Goal: Task Accomplishment & Management: Manage account settings

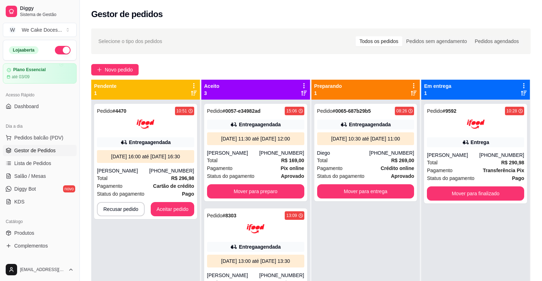
scroll to position [59, 0]
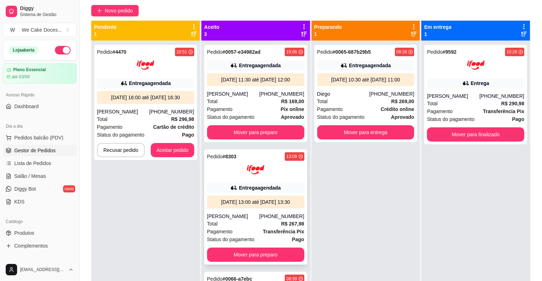
click at [207, 191] on div "Entrega agendada" at bounding box center [255, 188] width 97 height 10
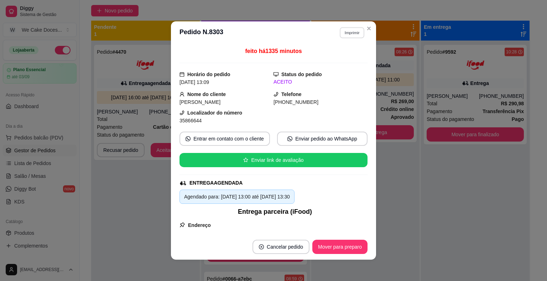
click at [350, 35] on button "Imprimir" at bounding box center [352, 32] width 25 height 11
click at [325, 58] on button "IMPRESSORA" at bounding box center [337, 57] width 50 height 11
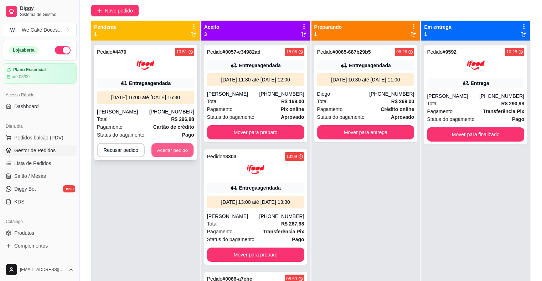
click at [174, 148] on button "Aceitar pedido" at bounding box center [172, 150] width 42 height 14
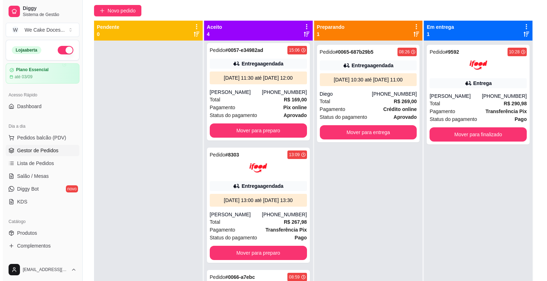
scroll to position [0, 0]
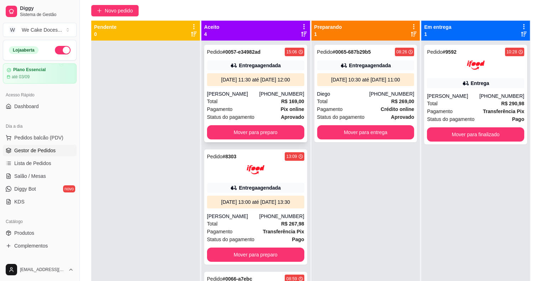
click at [262, 105] on div "Total R$ 169,00" at bounding box center [255, 102] width 97 height 8
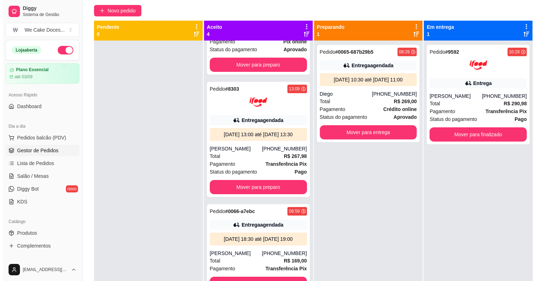
scroll to position [68, 0]
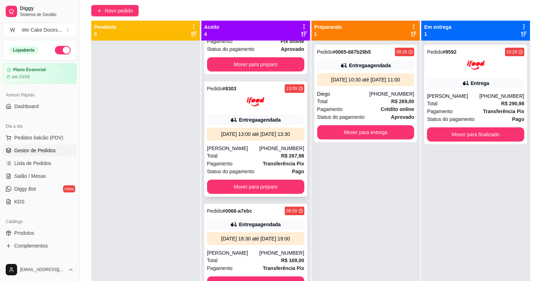
click at [279, 121] on div "Pedido # 8303 13:09 Entrega agendada [DATE] 13:00 até [DATE] 13:30 [PERSON_NAME…" at bounding box center [255, 139] width 103 height 115
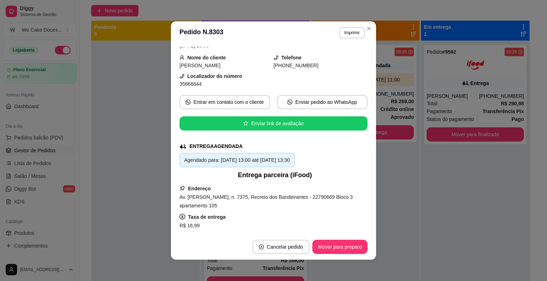
scroll to position [0, 0]
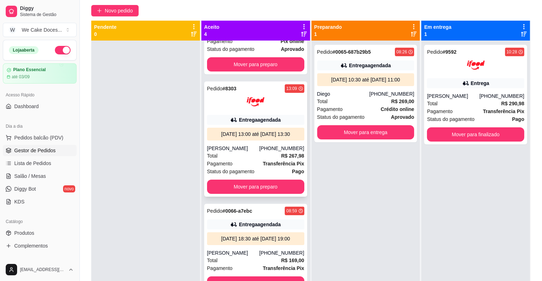
click at [262, 106] on div at bounding box center [255, 102] width 97 height 18
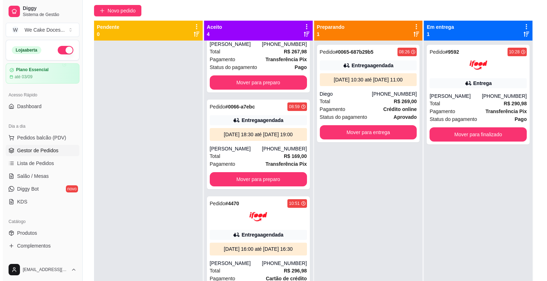
scroll to position [180, 0]
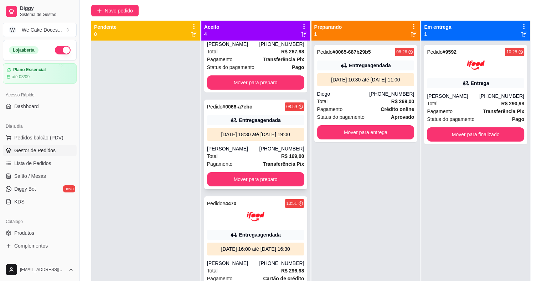
click at [248, 160] on div "Total R$ 169,00" at bounding box center [255, 156] width 97 height 8
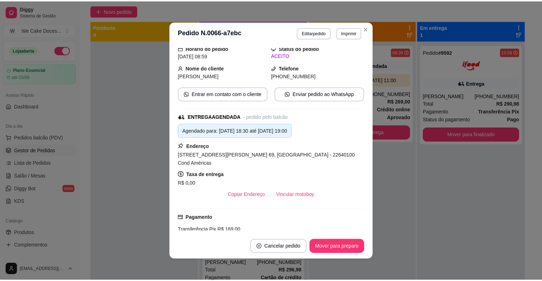
scroll to position [0, 0]
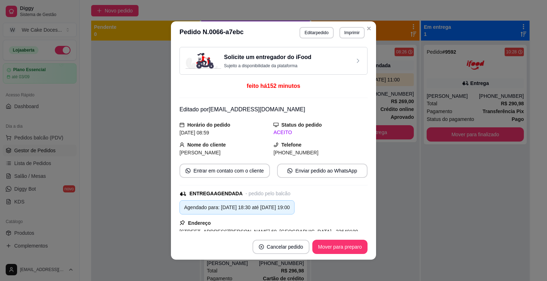
click at [333, 52] on div "Solicite um entregador do iFood Sujeito a disponibilidade da plataforma" at bounding box center [273, 61] width 188 height 28
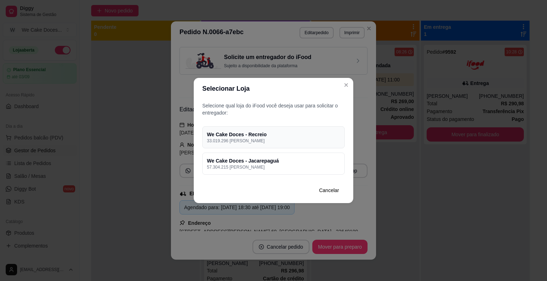
click at [318, 140] on p "33.019.296 [PERSON_NAME]" at bounding box center [273, 141] width 133 height 6
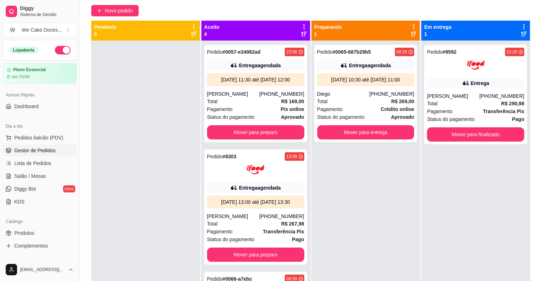
click at [360, 193] on div "Pedido # 0065-687b29b5 08:26 Entrega agendada [DATE] 10:30 até [DATE] 11:00 Die…" at bounding box center [365, 181] width 109 height 281
click at [351, 99] on div "Total R$ 269,00" at bounding box center [365, 102] width 97 height 8
click at [357, 97] on div "Diego" at bounding box center [343, 93] width 52 height 7
click at [388, 127] on button "Mover para entrega" at bounding box center [365, 133] width 94 height 14
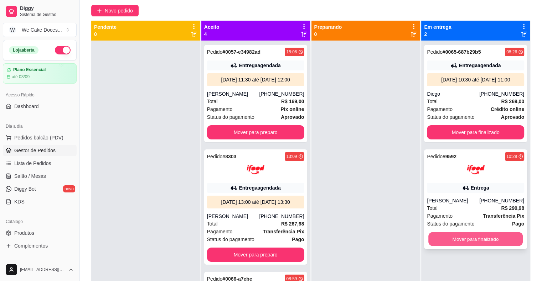
click at [478, 240] on button "Mover para finalizado" at bounding box center [475, 239] width 94 height 14
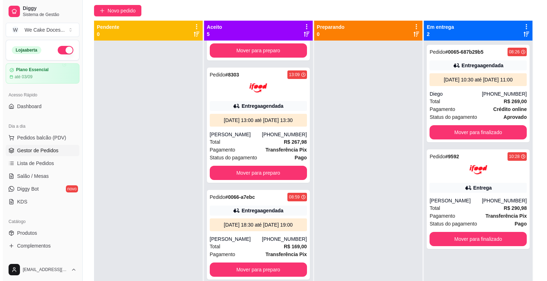
scroll to position [85, 0]
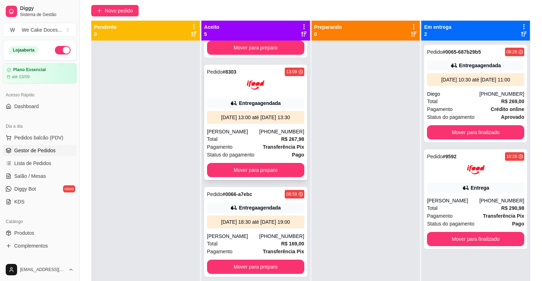
click at [219, 94] on div at bounding box center [255, 85] width 97 height 18
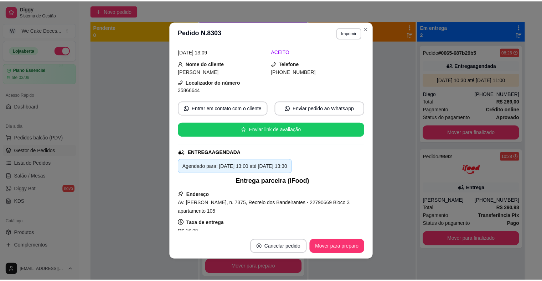
scroll to position [0, 0]
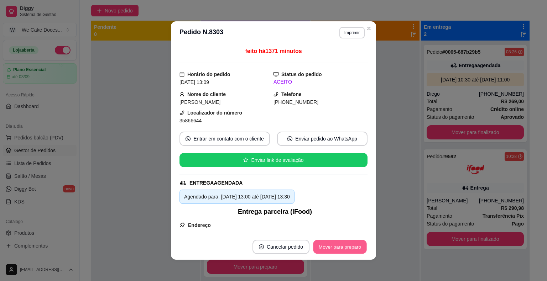
click at [341, 243] on button "Mover para preparo" at bounding box center [339, 247] width 53 height 14
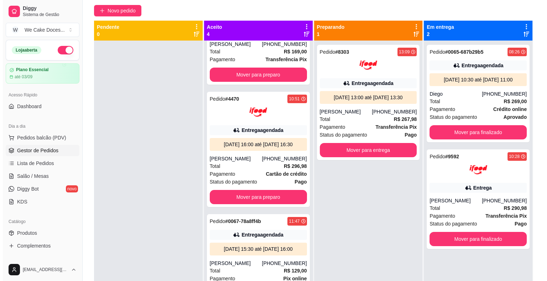
scroll to position [183, 0]
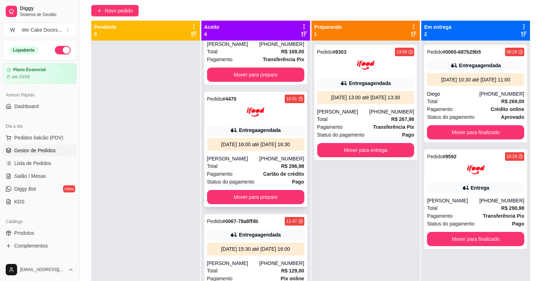
click at [239, 162] on div "Total R$ 296,98" at bounding box center [255, 166] width 97 height 8
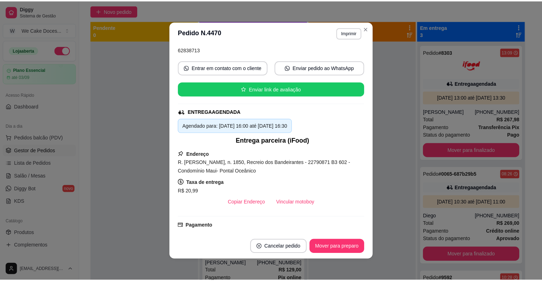
scroll to position [0, 0]
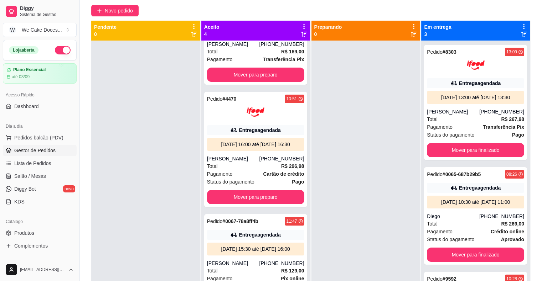
click at [301, 158] on div "Pedido # 0057-e34982ad 15:06 Entrega agendada [DATE] 11:30 até [DATE] 12:00 [PE…" at bounding box center [255, 181] width 109 height 281
